Goal: Transaction & Acquisition: Purchase product/service

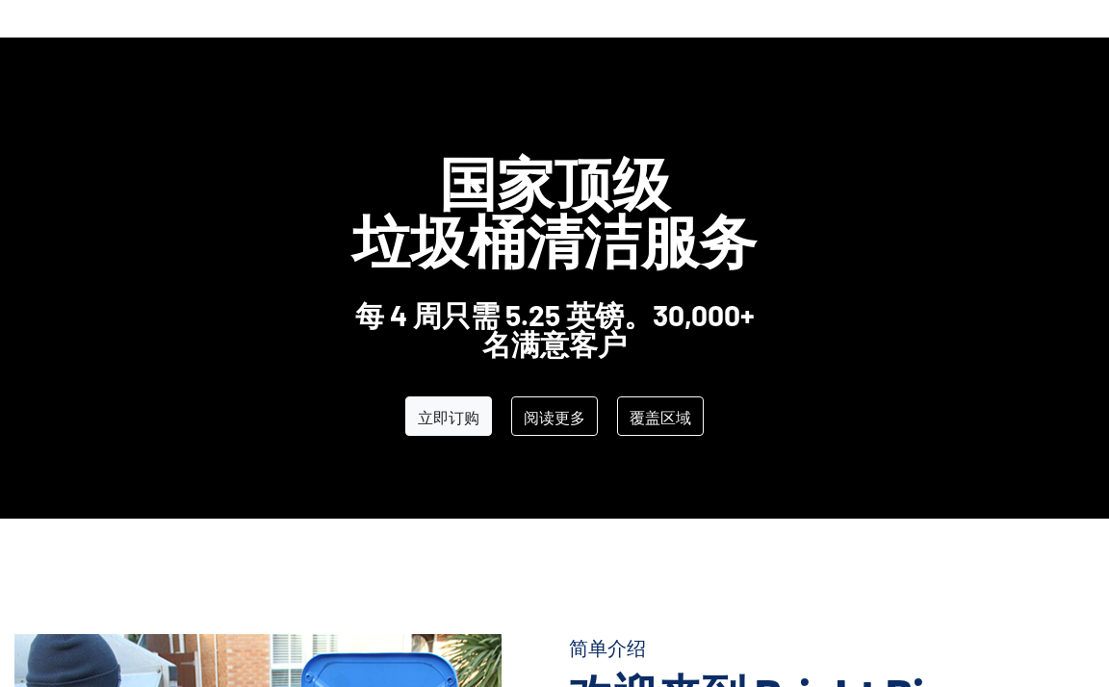
scroll to position [103, 0]
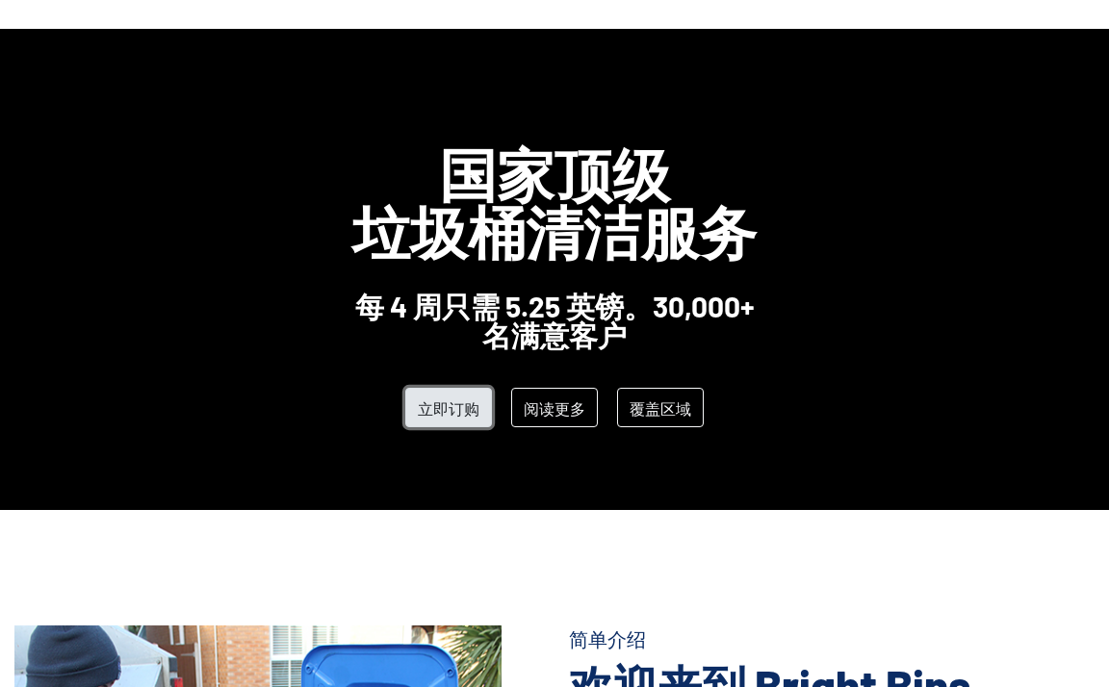
click at [450, 421] on link "立即订购" at bounding box center [448, 407] width 87 height 39
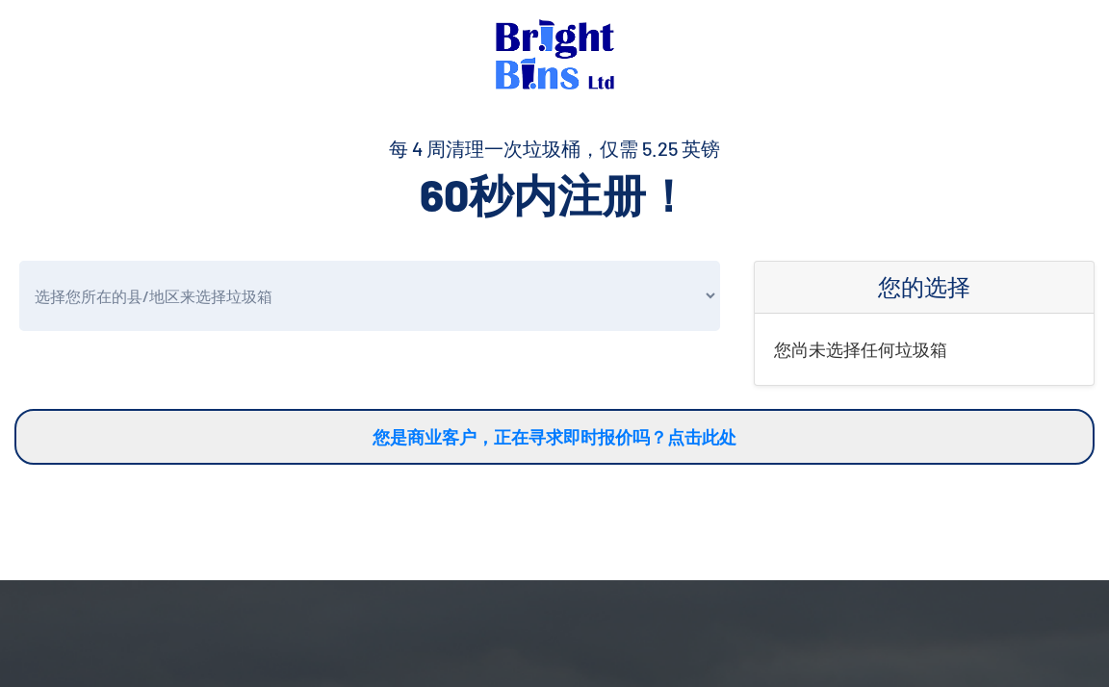
click at [866, 364] on p "您尚未选择任何垃圾箱" at bounding box center [924, 349] width 300 height 33
click at [658, 276] on select "选择您所在的县/地区来选择垃圾箱 柴郡 康威 登比郡 弗林特郡 什罗普郡 威勒尔 雷克瑟姆 沃灵顿 霍尔顿 其他" at bounding box center [369, 296] width 701 height 70
click at [949, 152] on h4 "每 4 周清理一次垃圾桶，仅需 5.2​​5 英镑" at bounding box center [554, 148] width 1080 height 27
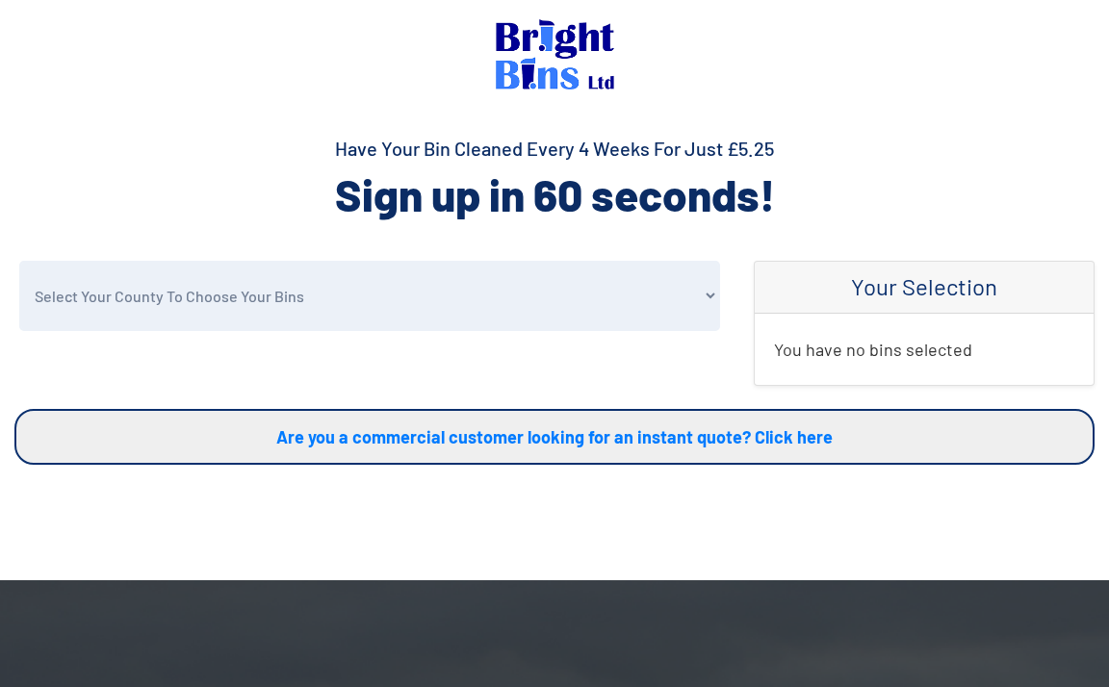
click at [258, 280] on select "Select Your County To Choose Your Bins Cheshire Conwy Denbighshire Flintshire S…" at bounding box center [369, 296] width 701 height 70
click at [19, 261] on select "Select Your County To Choose Your Bins Cheshire Conwy Denbighshire Flintshire S…" at bounding box center [369, 296] width 701 height 70
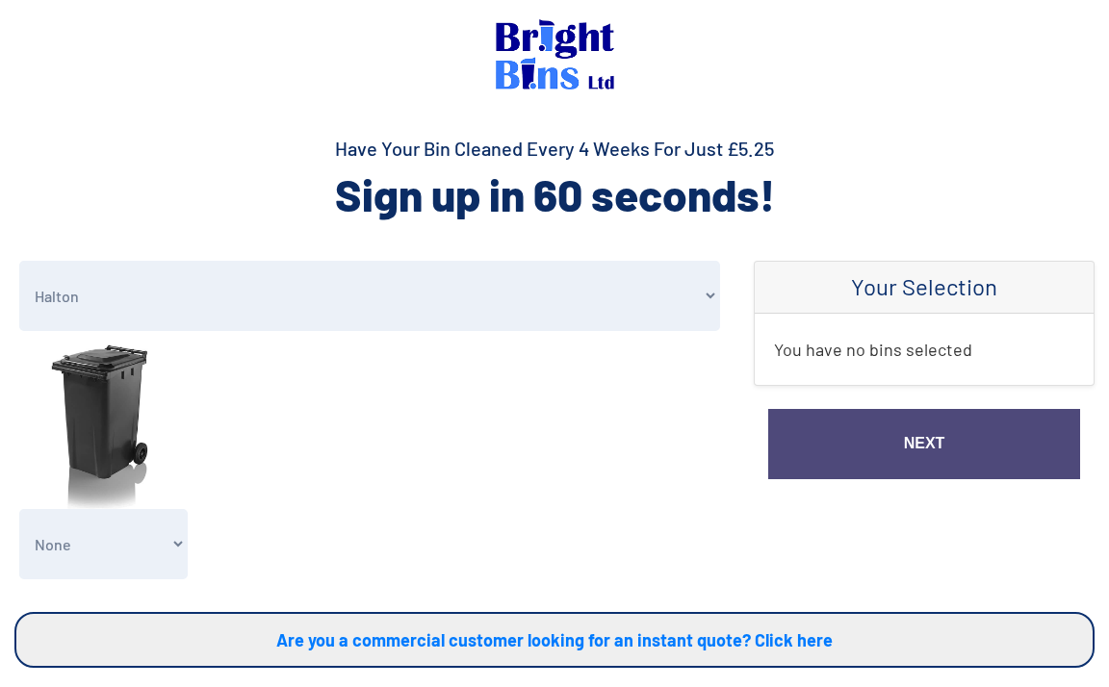
click at [226, 298] on select "Select Your County To Choose Your Bins Cheshire Conwy Denbighshire Flintshire S…" at bounding box center [369, 296] width 701 height 70
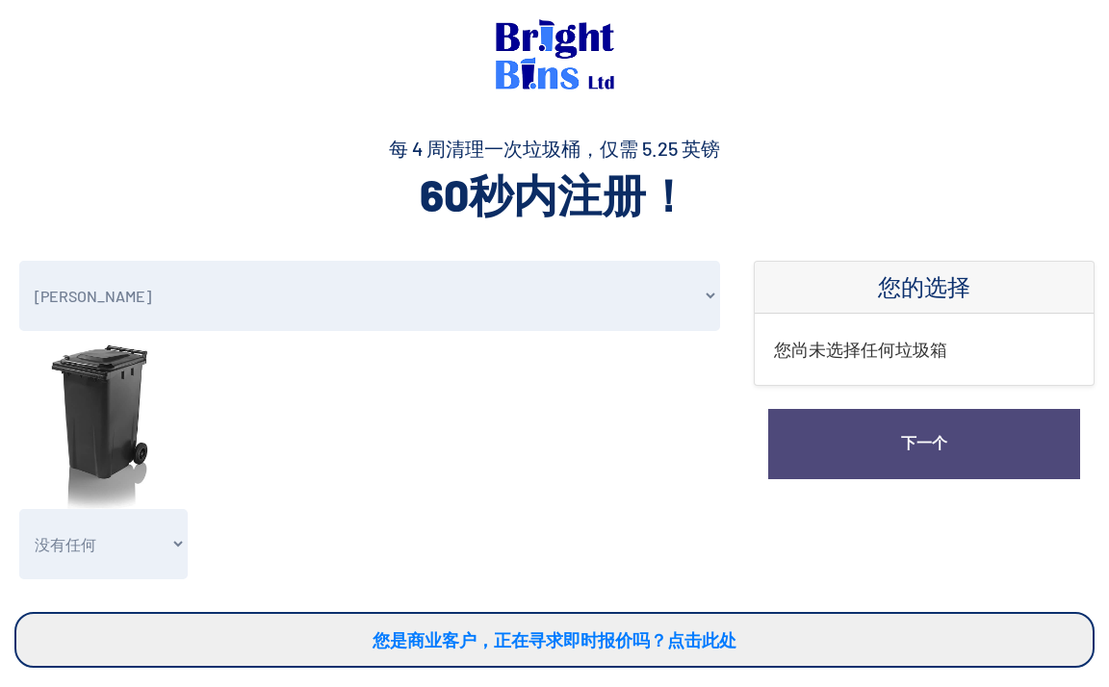
click at [381, 291] on select "选择您所在的县/地区来选择垃圾箱 柴郡 康威 登比郡 弗林特郡 什罗普郡 威勒尔 雷克瑟姆 沃灵顿 霍尔顿 其他" at bounding box center [369, 296] width 701 height 70
select select "Other"
click at [19, 261] on select "选择您所在的县/地区来选择垃圾箱 柴郡 康威 登比郡 弗林特郡 什罗普郡 威勒尔 雷克瑟姆 沃灵顿 霍尔顿 其他" at bounding box center [369, 296] width 701 height 70
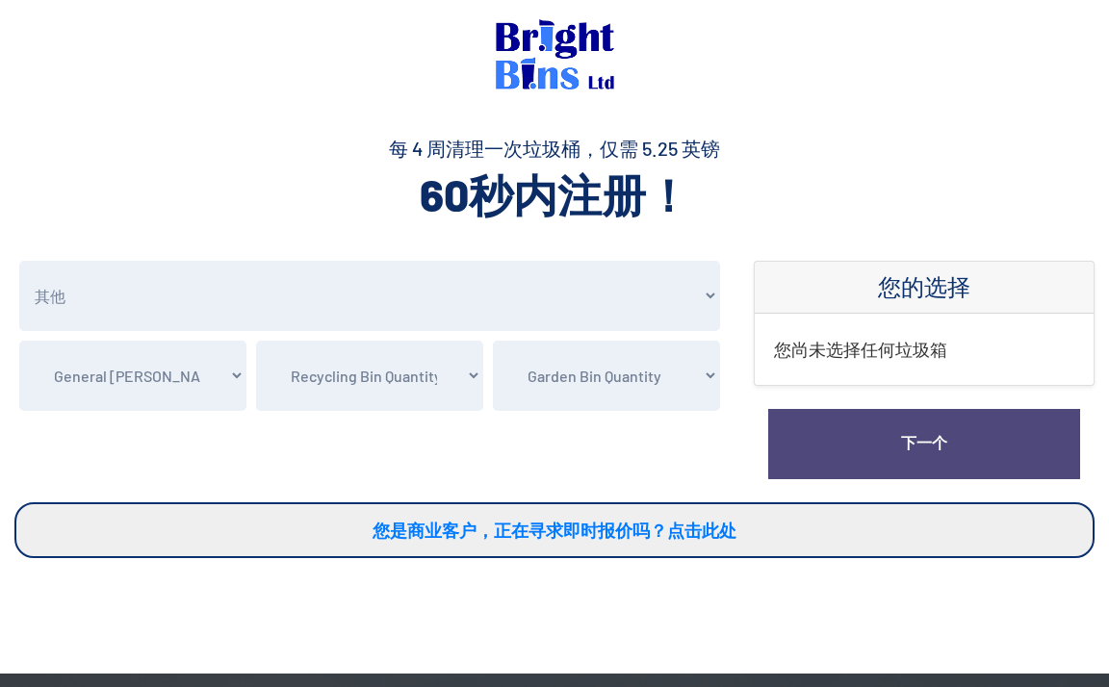
click at [175, 382] on select "General Bin Quantity Clean my 1 General Waste Bin - £5.25 Clean my 2 General Wa…" at bounding box center [132, 376] width 227 height 70
click at [19, 341] on select "General Bin Quantity Clean my 1 General Waste Bin - £5.25 Clean my 2 General Wa…" at bounding box center [132, 376] width 227 height 70
click at [303, 278] on select "选择您所在的县/地区来选择垃圾箱 柴郡 康威 登比郡 弗林特郡 什罗普郡 威勒尔 雷克瑟姆 沃灵顿 霍尔顿 其他" at bounding box center [369, 296] width 701 height 70
click at [209, 385] on select "General Bin Quantity Clean my 1 General Waste Bin - £5.25 Clean my 2 General Wa…" at bounding box center [132, 376] width 227 height 70
select select "1"
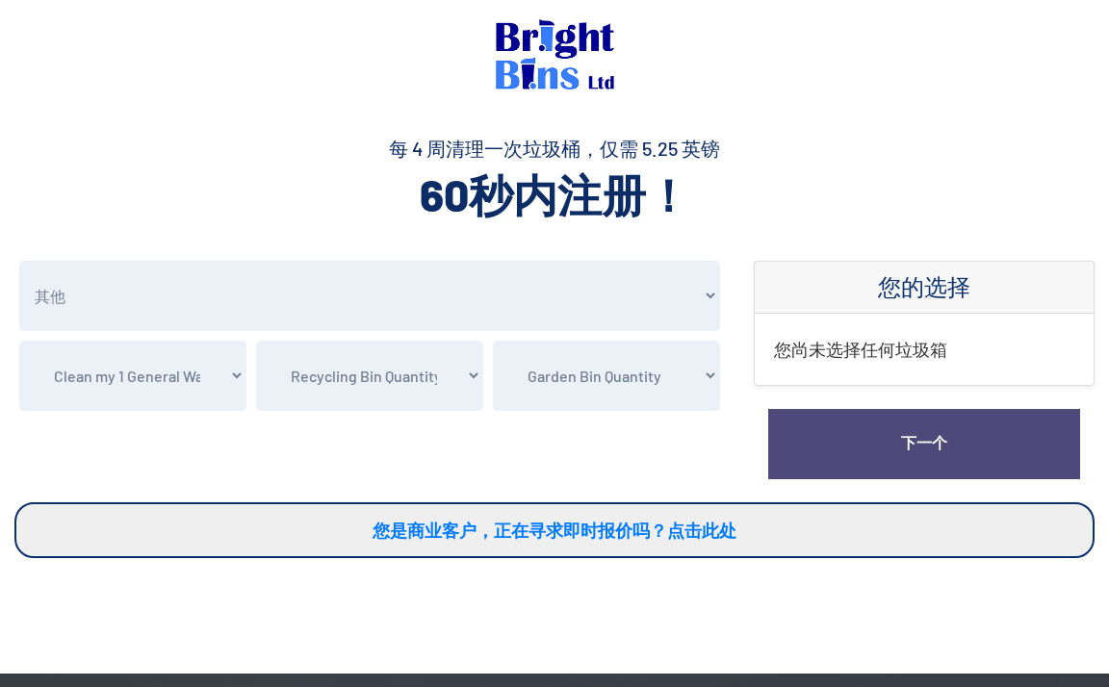
click at [19, 341] on select "General Bin Quantity Clean my 1 General Waste Bin - £5.25 Clean my 2 General Wa…" at bounding box center [132, 376] width 227 height 70
click at [345, 378] on select "Recycling Bin Quantity Recycling Waste Bin - X1 (£5.25) Recycling Waste Bin - X…" at bounding box center [369, 376] width 227 height 70
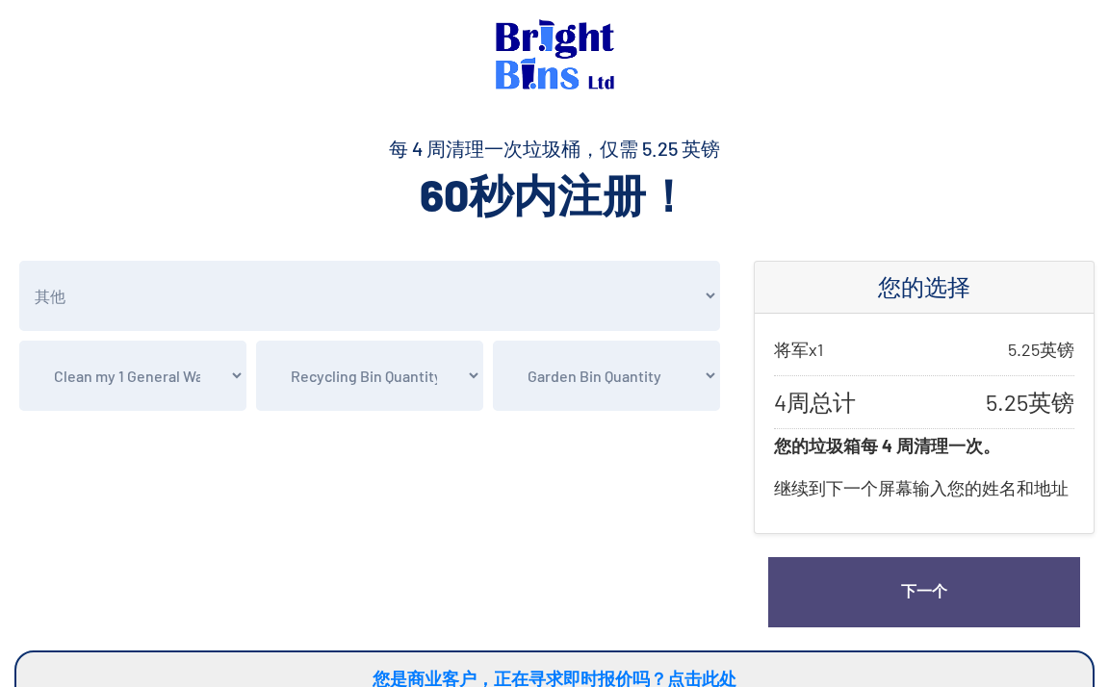
click at [379, 410] on select "Recycling Bin Quantity Recycling Waste Bin - X1 (£5.25) Recycling Waste Bin - X…" at bounding box center [369, 376] width 227 height 70
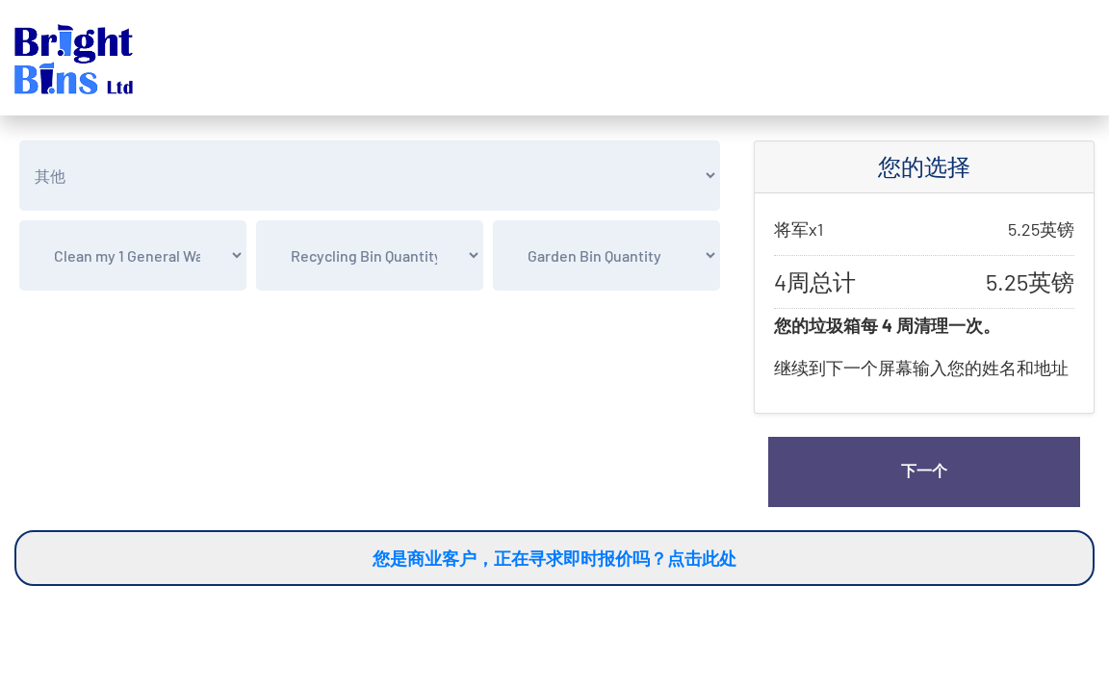
scroll to position [130, 0]
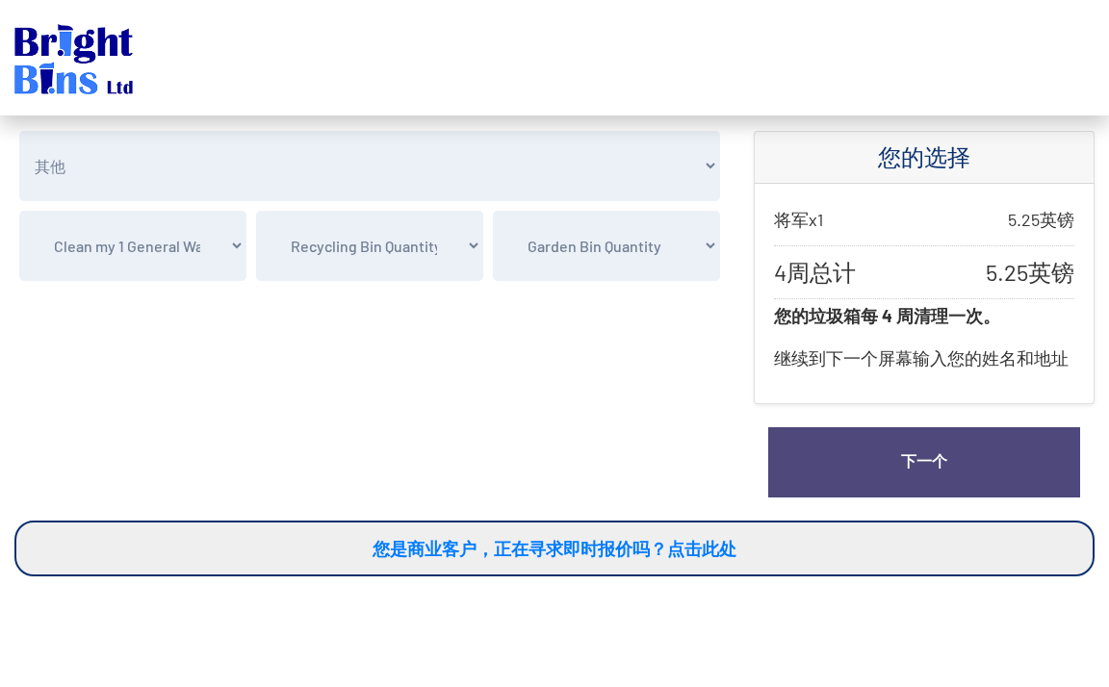
click at [852, 471] on link "下一个" at bounding box center [924, 462] width 312 height 70
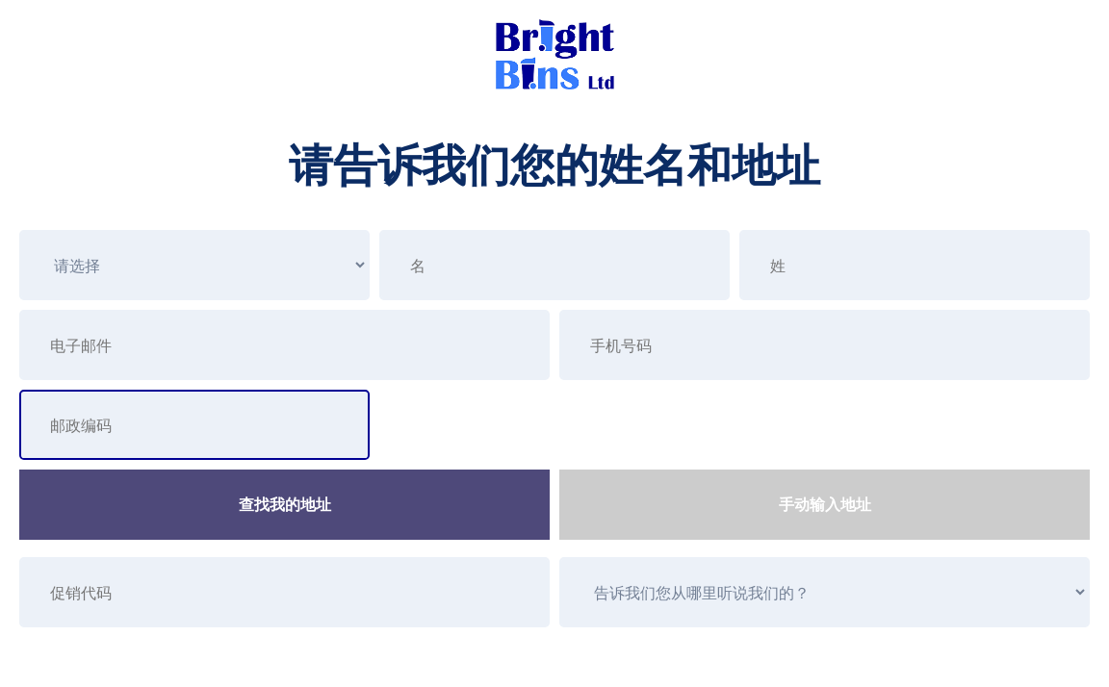
click at [241, 447] on input "text" at bounding box center [194, 425] width 350 height 70
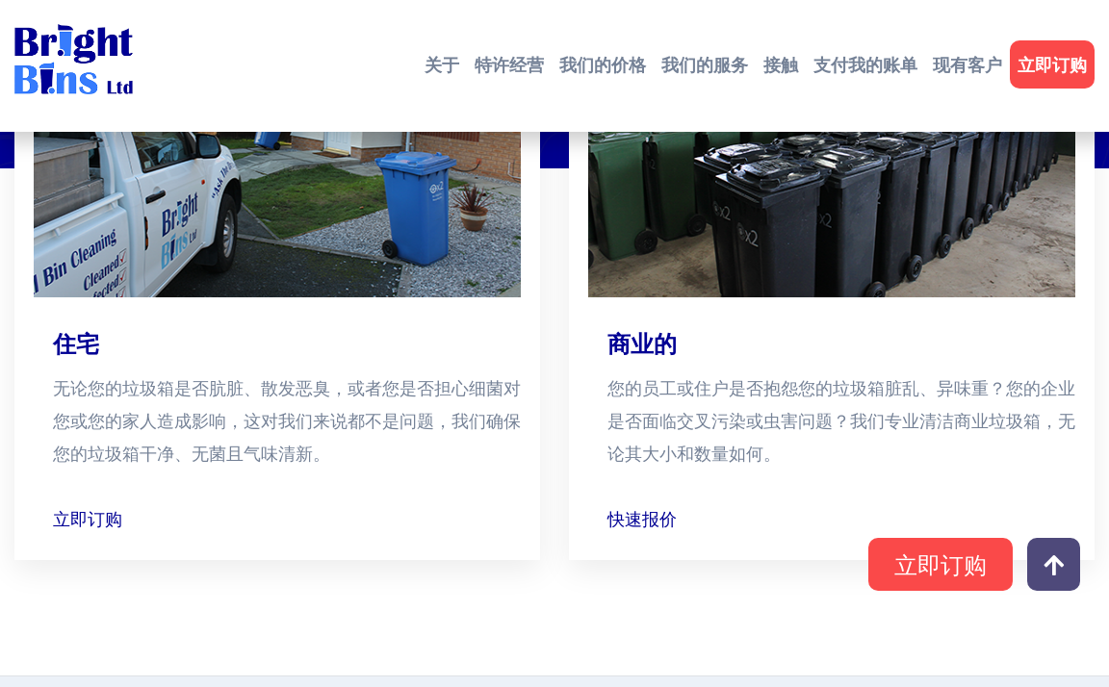
scroll to position [2768, 0]
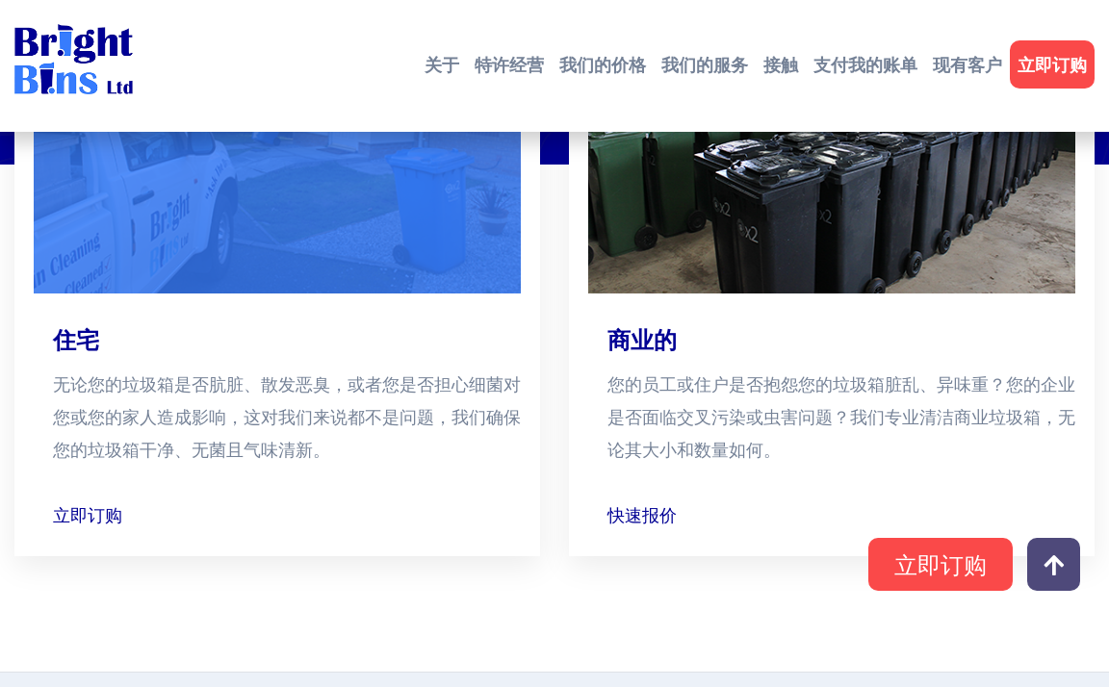
click at [498, 371] on p "无论您的垃圾箱是否肮脏、散发恶臭，或者您是否担心细菌对您或您的家人造成影响，这对我们来说都不是问题，我们确保您的垃圾箱干净、无菌且气味清新。" at bounding box center [287, 417] width 468 height 98
click at [109, 513] on font "立即订购" at bounding box center [99, 514] width 69 height 21
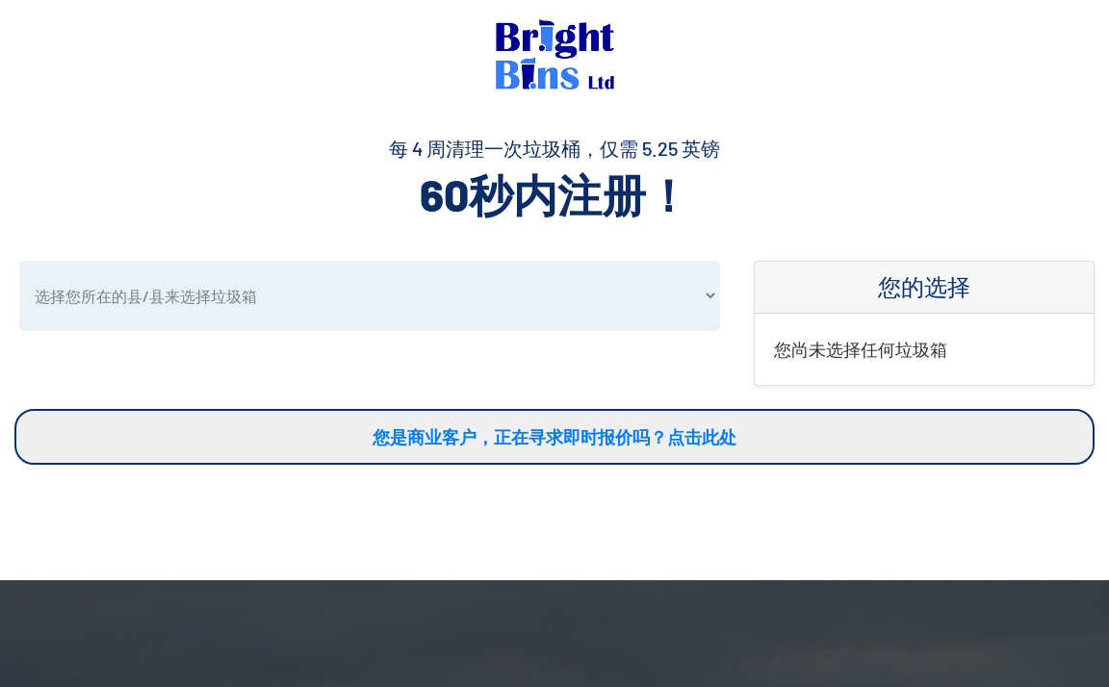
click at [367, 298] on select "选择您所在的县/县来选择垃圾[GEOGRAPHIC_DATA][PERSON_NAME] [GEOGRAPHIC_DATA] [GEOGRAPHIC_DATA…" at bounding box center [369, 296] width 701 height 70
click at [848, 121] on section "每 4 [PERSON_NAME]一次垃圾桶，仅需 5.2​​5 英镑 60秒内注册！" at bounding box center [554, 159] width 1109 height 127
